Goal: Task Accomplishment & Management: Manage account settings

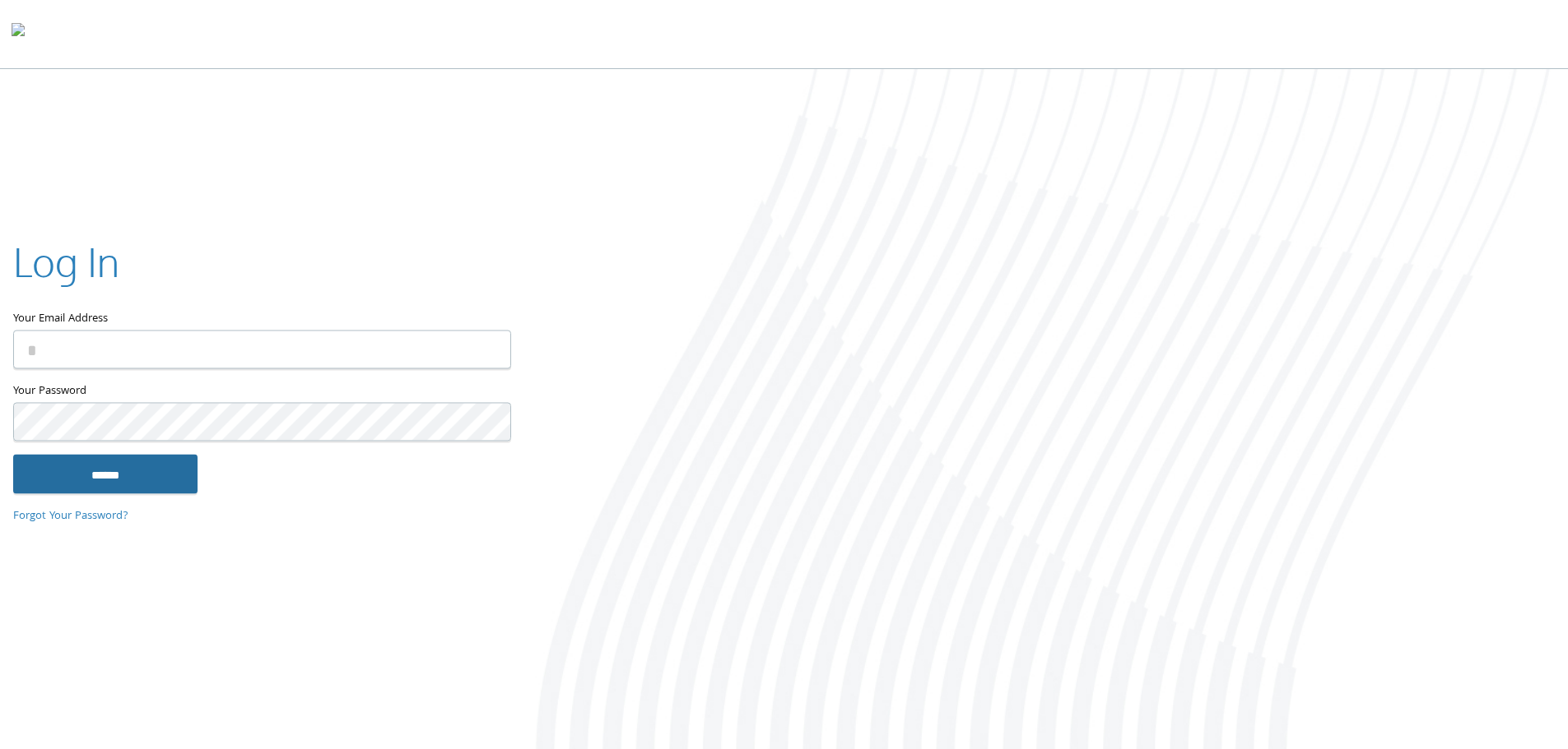
type input "**********"
click at [88, 470] on input "******" at bounding box center [105, 474] width 184 height 40
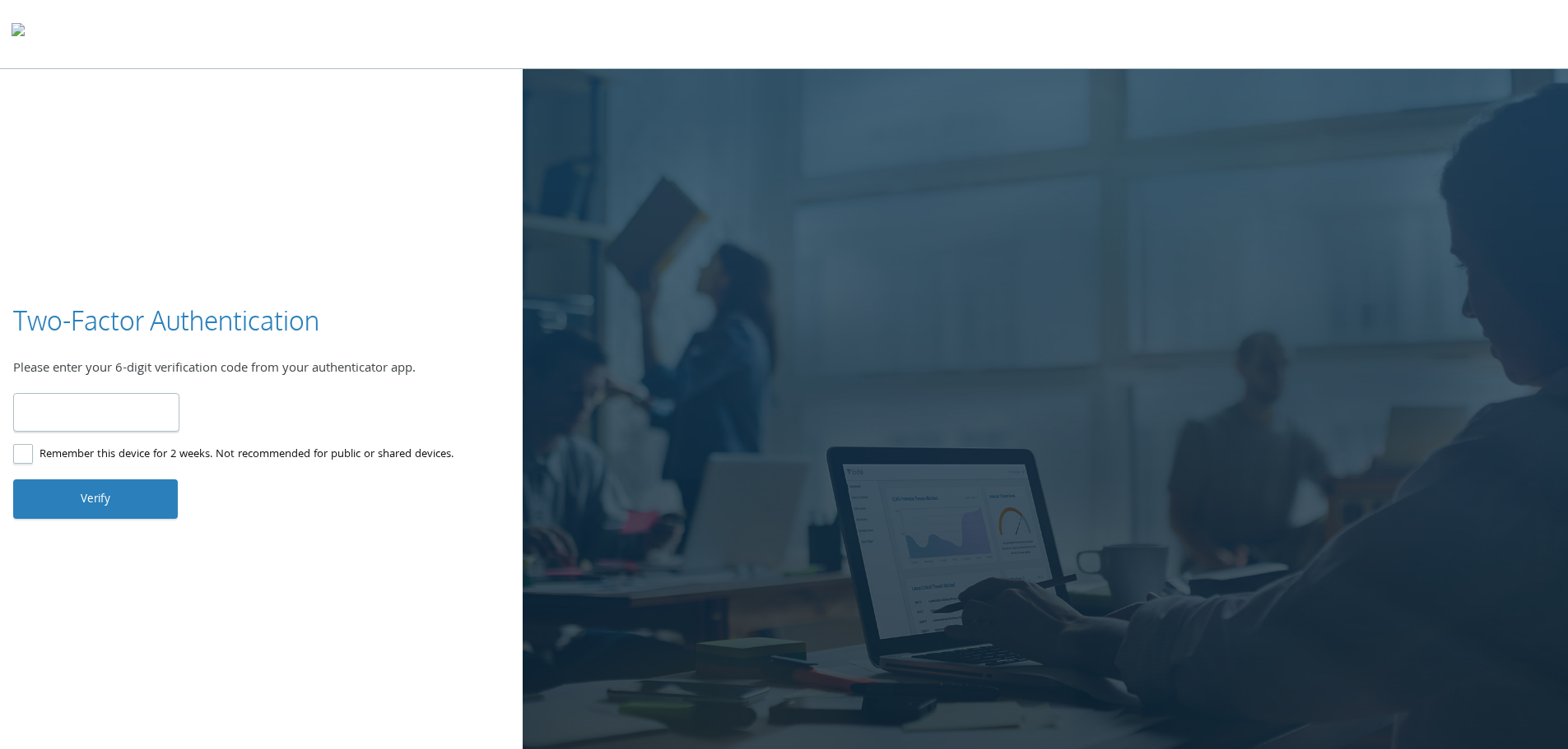
type input "******"
